Goal: Check status: Check status

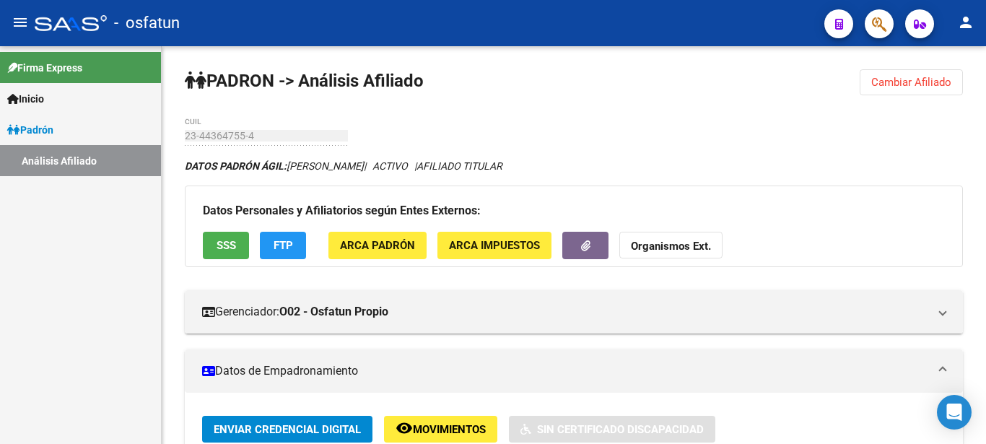
click at [45, 134] on span "Padrón" at bounding box center [30, 130] width 46 height 16
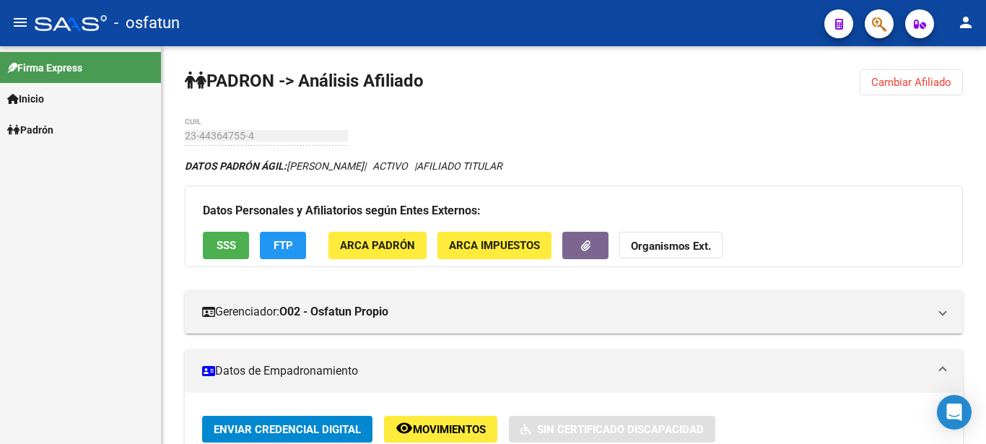
click at [45, 134] on span "Padrón" at bounding box center [30, 130] width 46 height 16
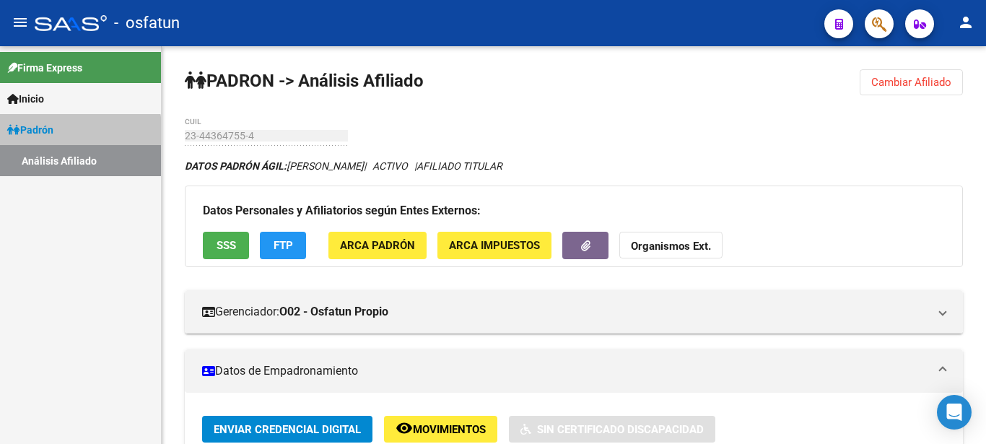
click at [45, 134] on span "Padrón" at bounding box center [30, 130] width 46 height 16
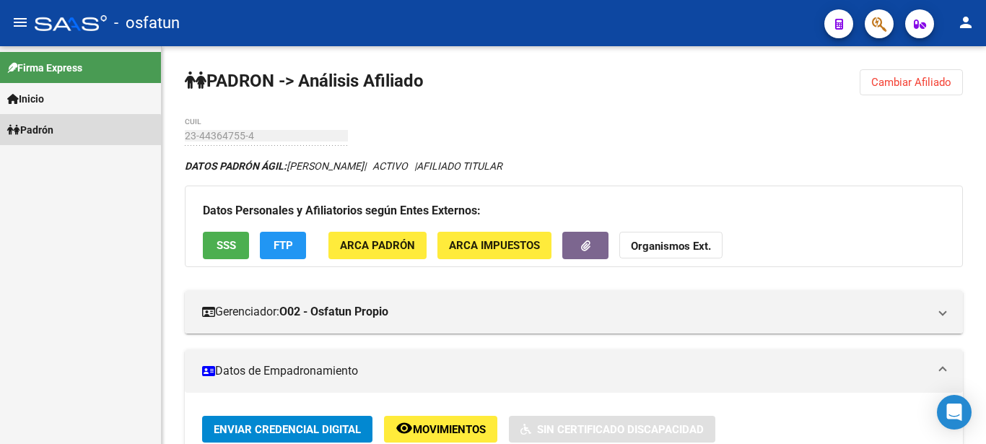
click at [61, 139] on link "Padrón" at bounding box center [80, 129] width 161 height 31
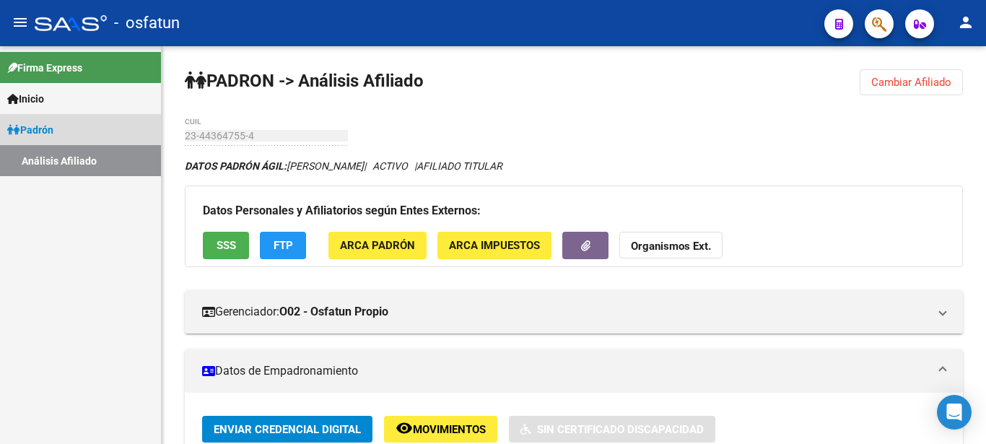
click at [66, 161] on link "Análisis Afiliado" at bounding box center [80, 160] width 161 height 31
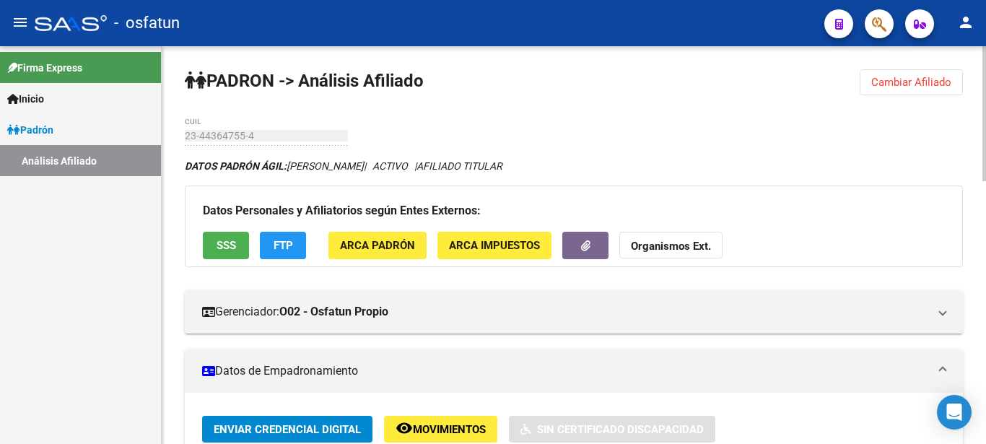
click at [923, 87] on span "Cambiar Afiliado" at bounding box center [911, 82] width 80 height 13
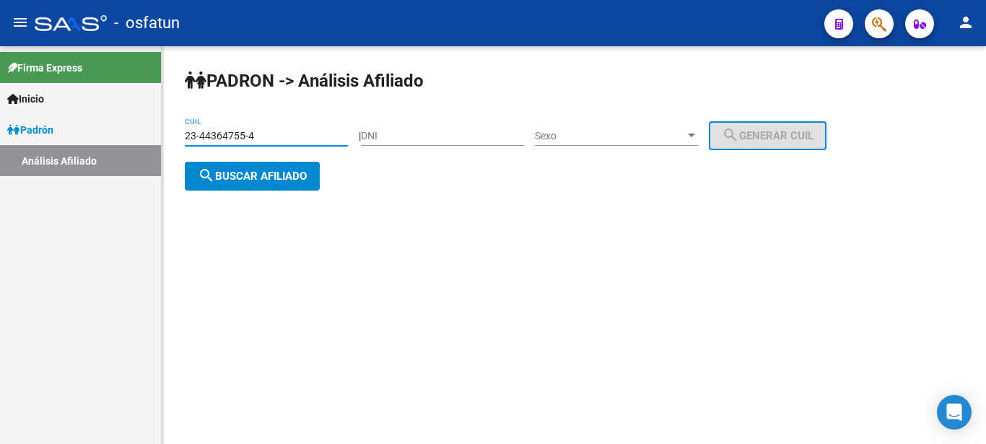
drag, startPoint x: 267, startPoint y: 130, endPoint x: 153, endPoint y: 160, distance: 117.9
click at [185, 142] on input "23-44364755-4" at bounding box center [266, 136] width 163 height 12
type input "20-16283155-1"
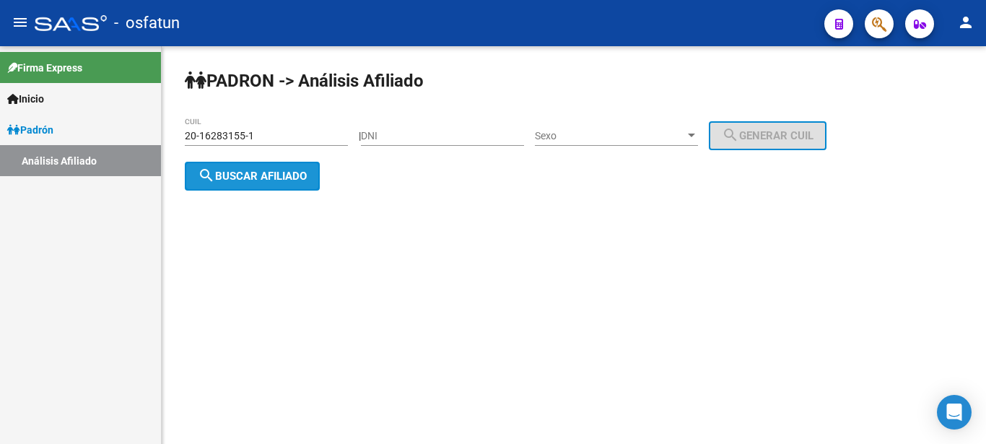
click at [241, 188] on button "search Buscar afiliado" at bounding box center [252, 176] width 135 height 29
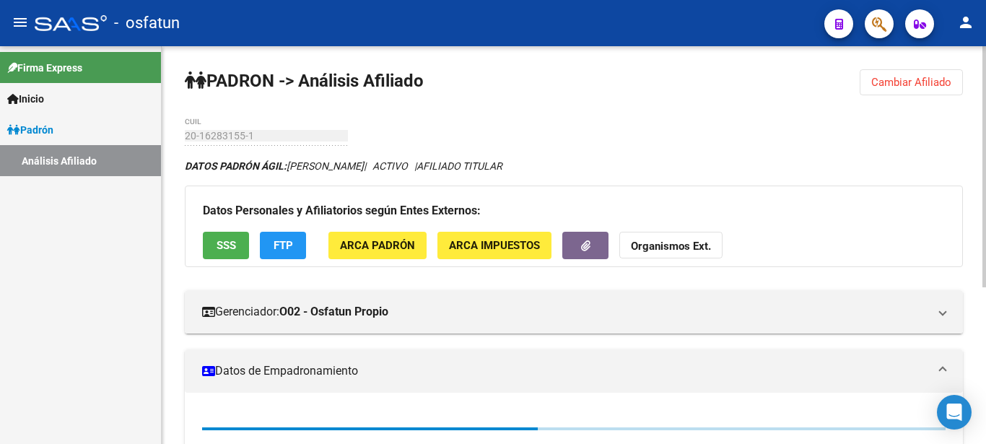
click at [682, 248] on strong "Organismos Ext." at bounding box center [671, 246] width 80 height 13
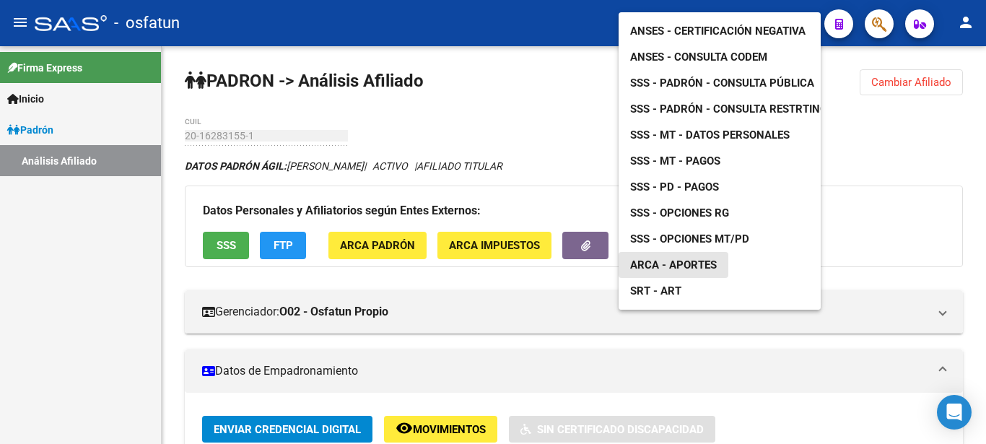
click at [686, 258] on span "ARCA - Aportes" at bounding box center [673, 264] width 87 height 13
